Goal: Information Seeking & Learning: Learn about a topic

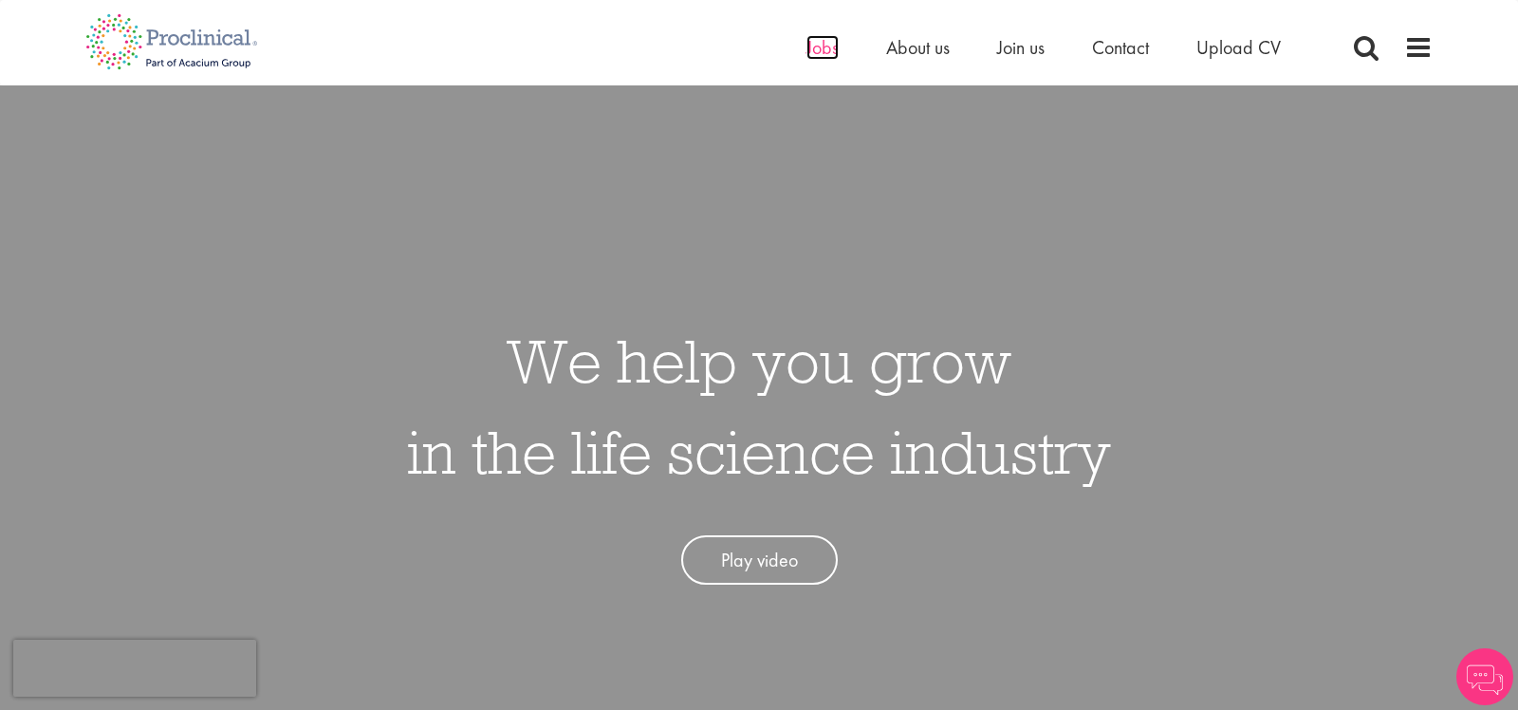
click at [832, 53] on span "Jobs" at bounding box center [822, 47] width 32 height 25
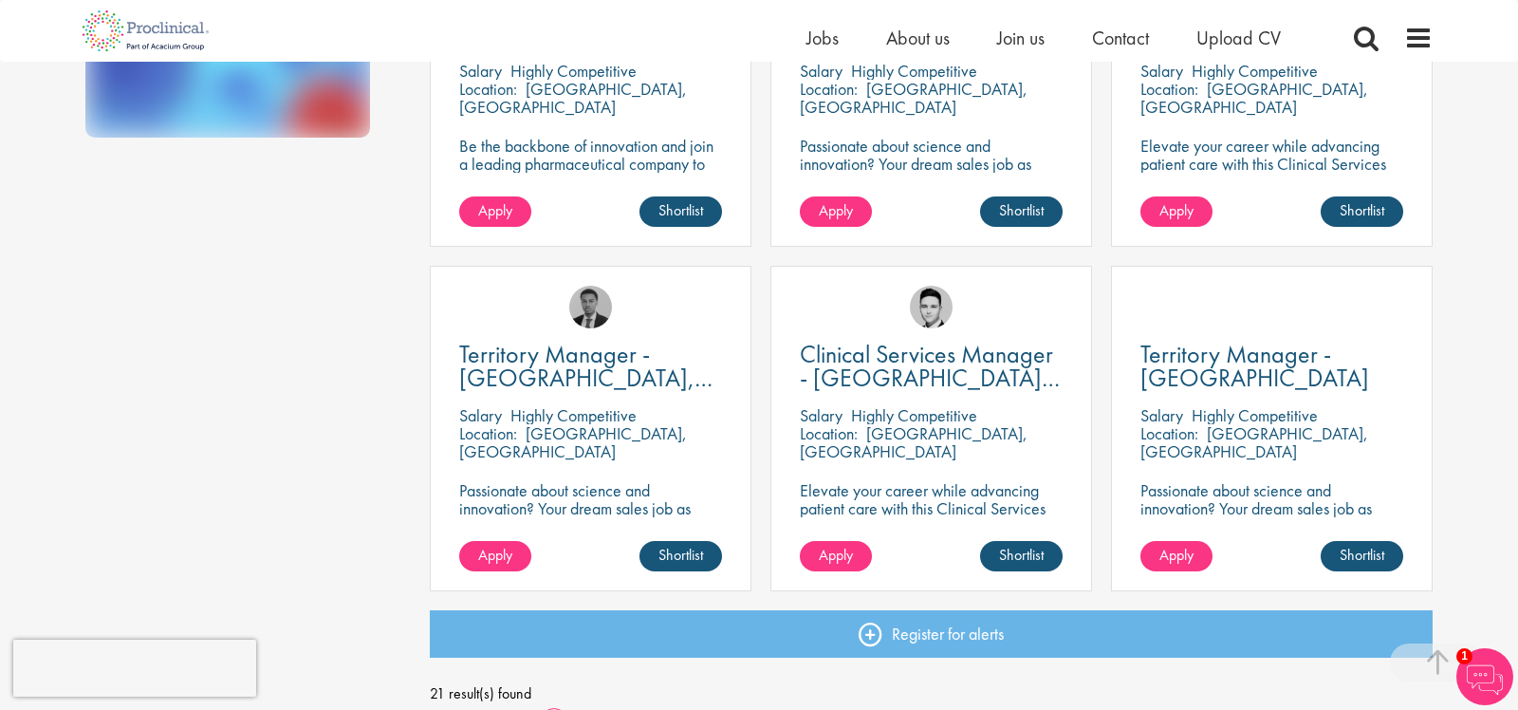
scroll to position [1395, 0]
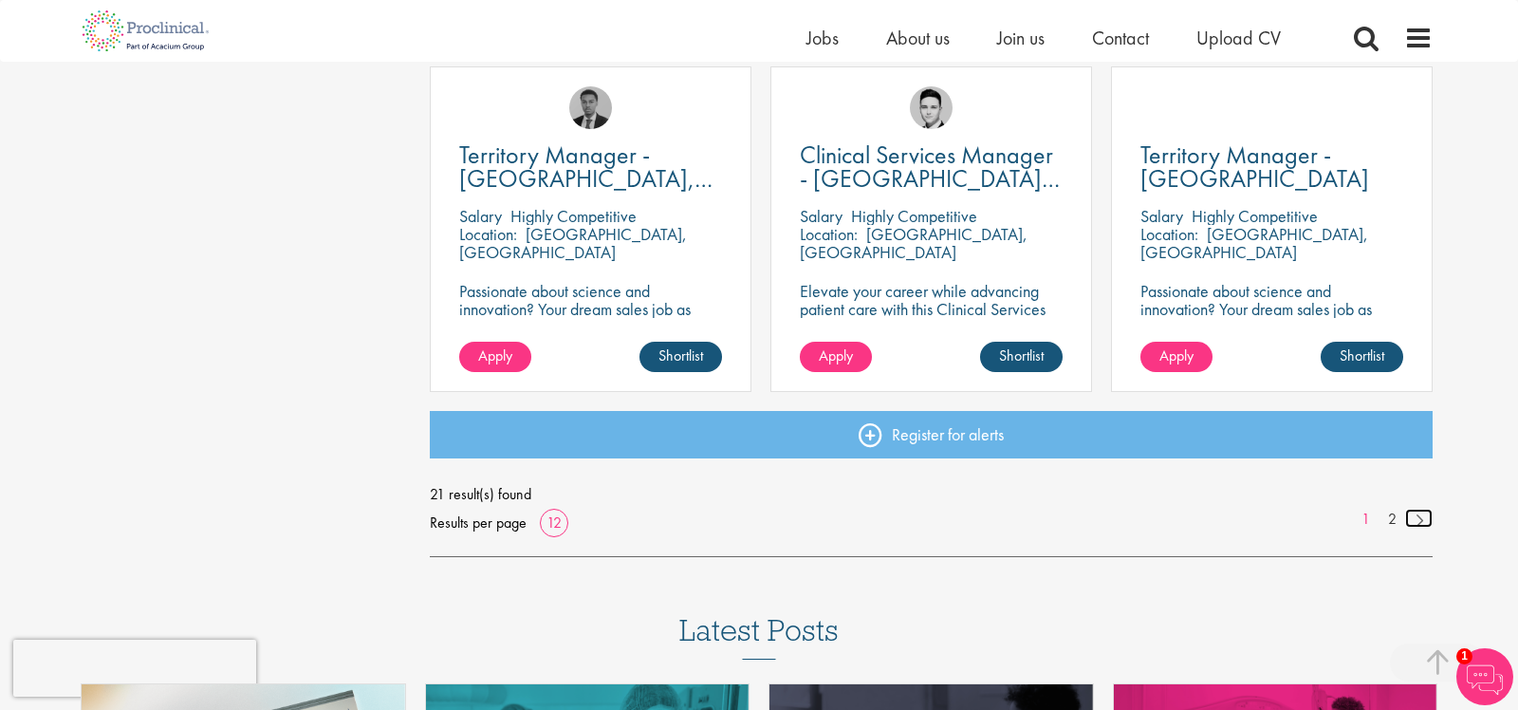
click at [1421, 525] on link at bounding box center [1419, 518] width 28 height 19
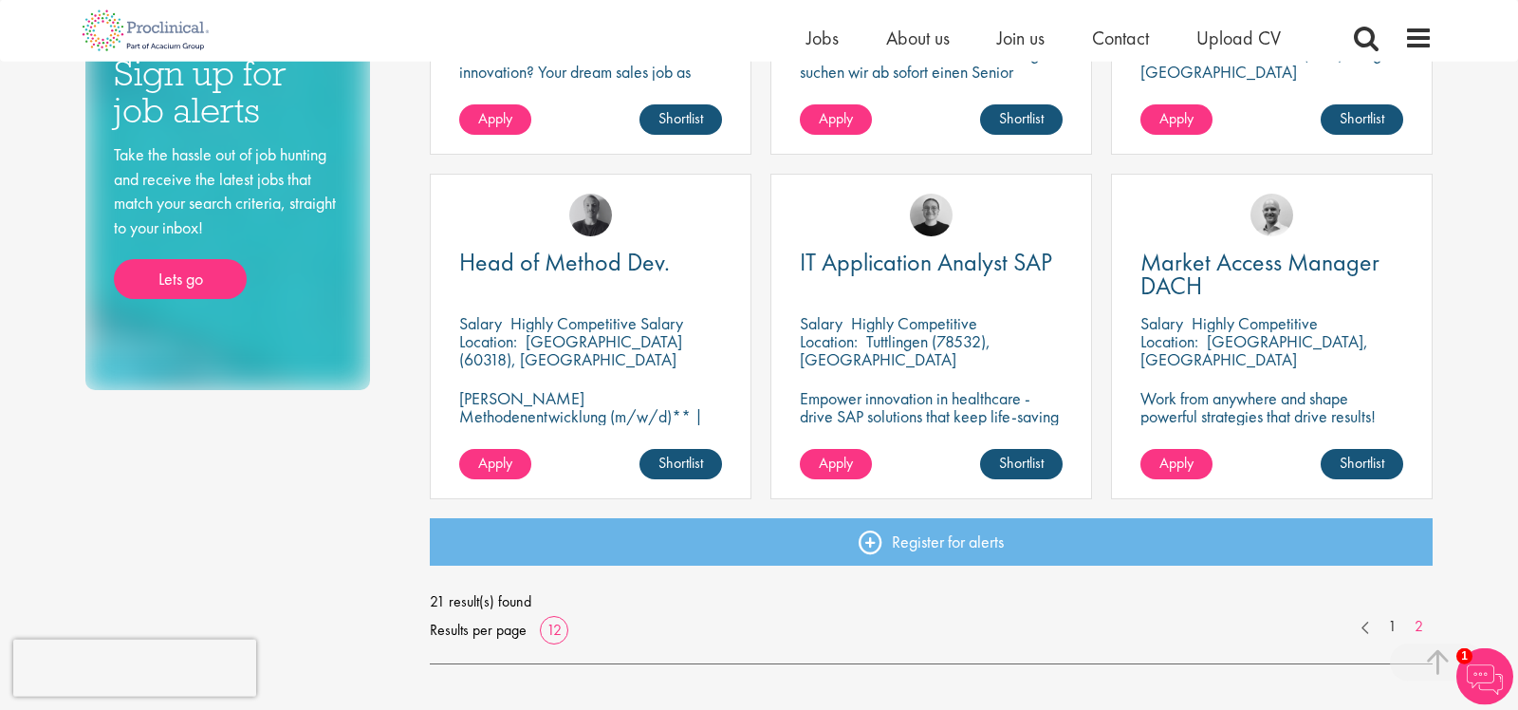
scroll to position [996, 0]
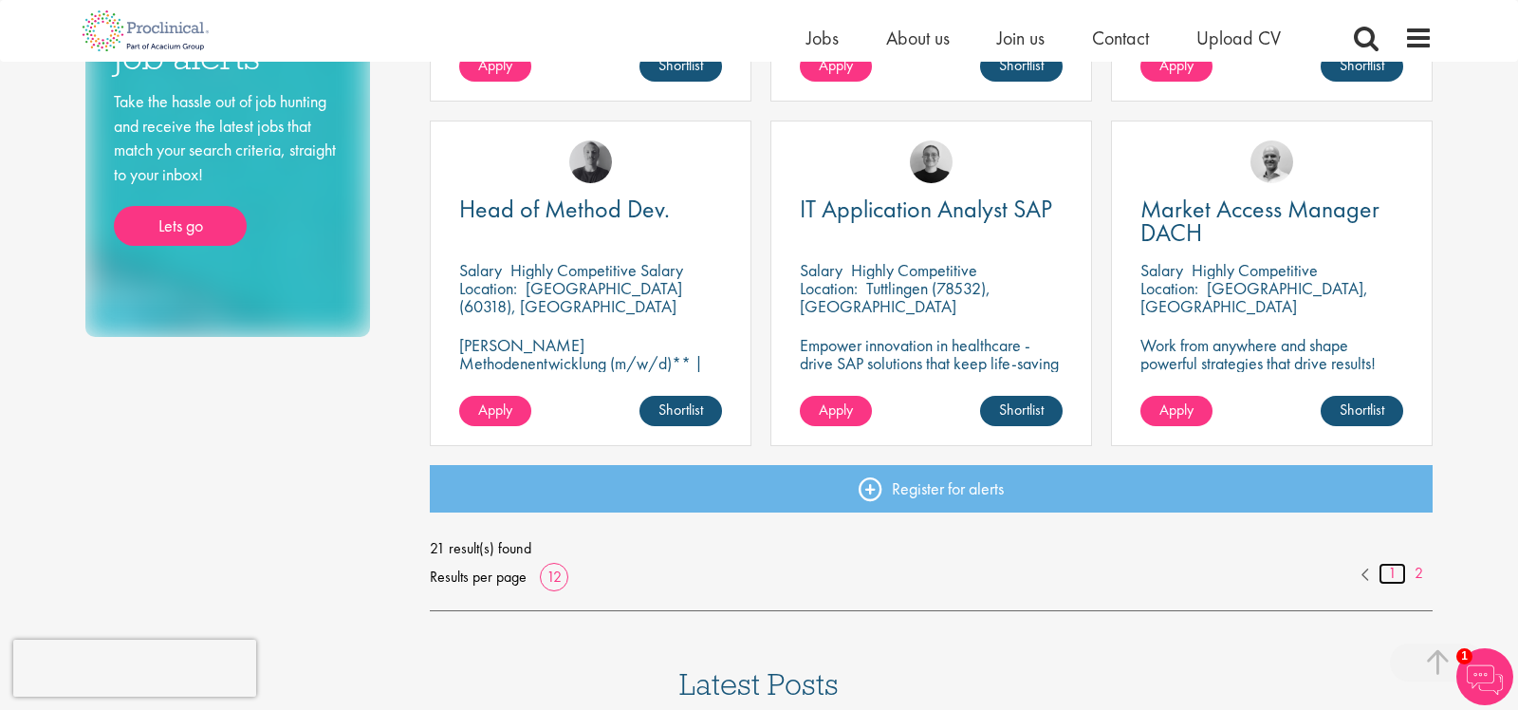
click at [1396, 580] on link "1" at bounding box center [1393, 574] width 28 height 22
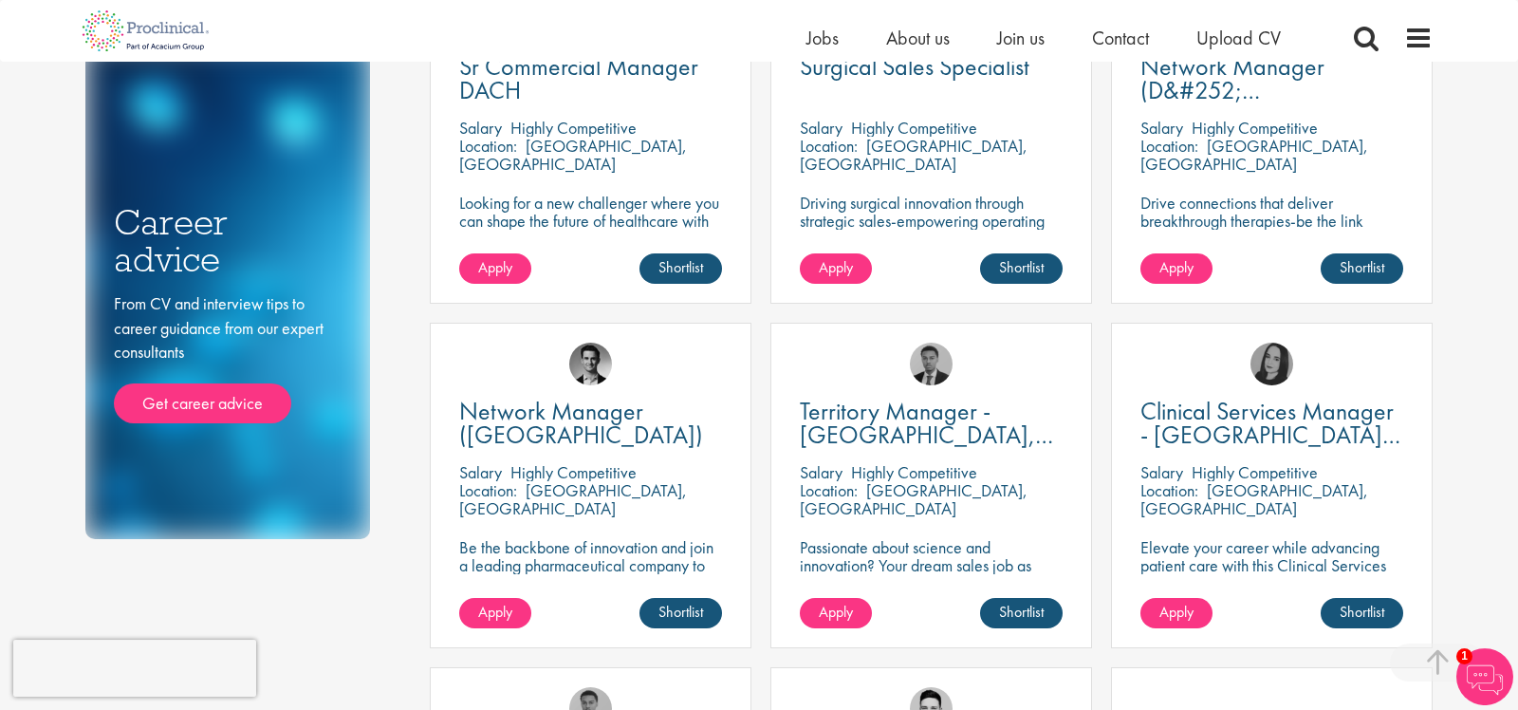
scroll to position [797, 0]
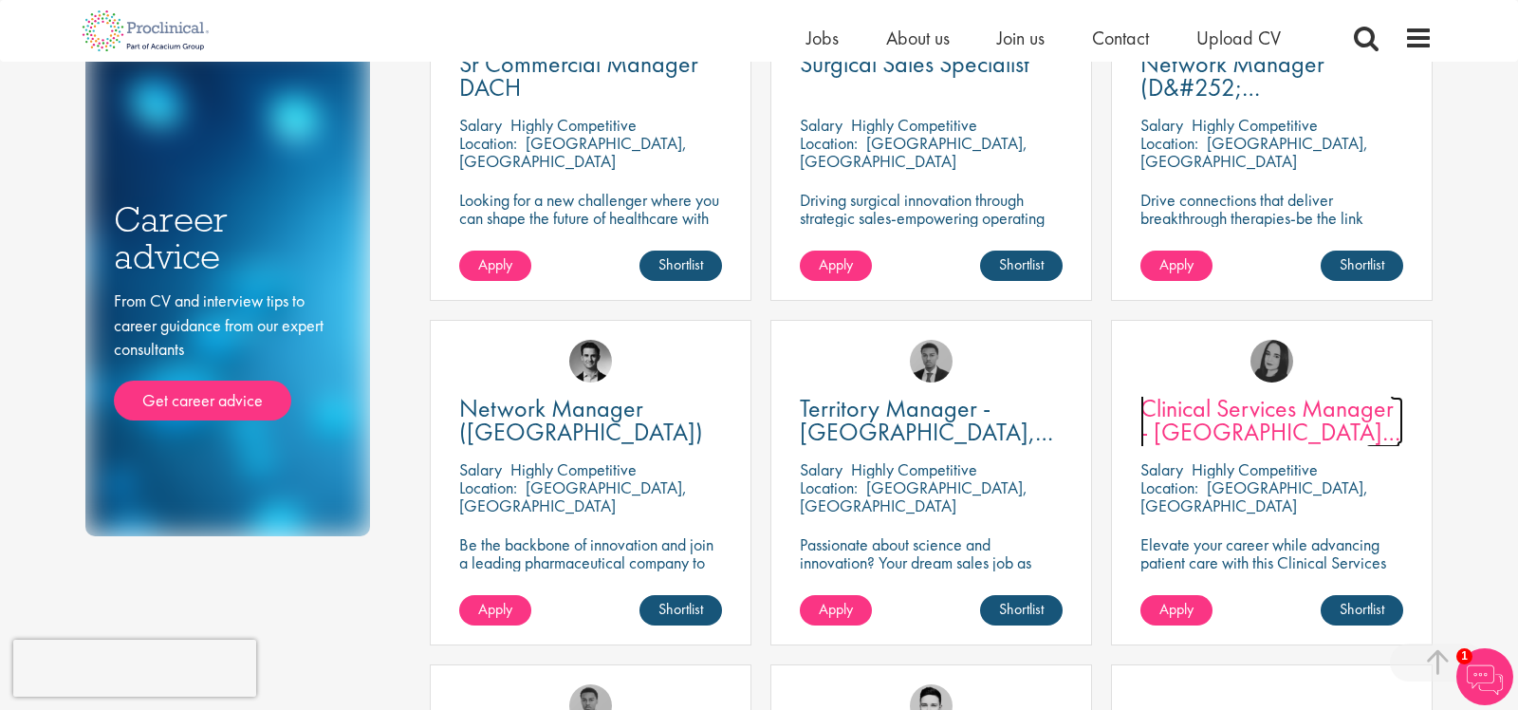
click at [1272, 429] on span "Clinical Services Manager - [GEOGRAPHIC_DATA], [GEOGRAPHIC_DATA]" at bounding box center [1270, 432] width 260 height 80
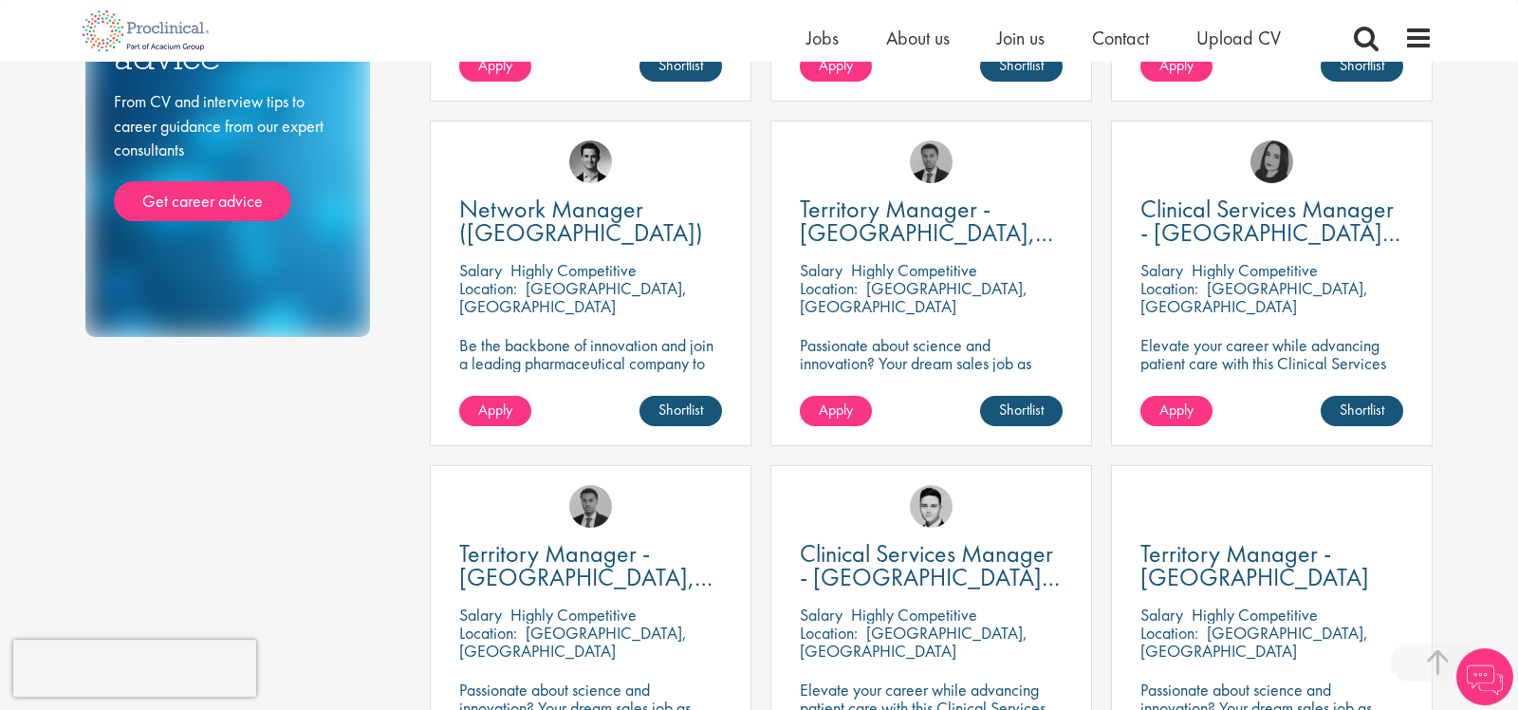
scroll to position [1096, 0]
